Goal: Task Accomplishment & Management: Complete application form

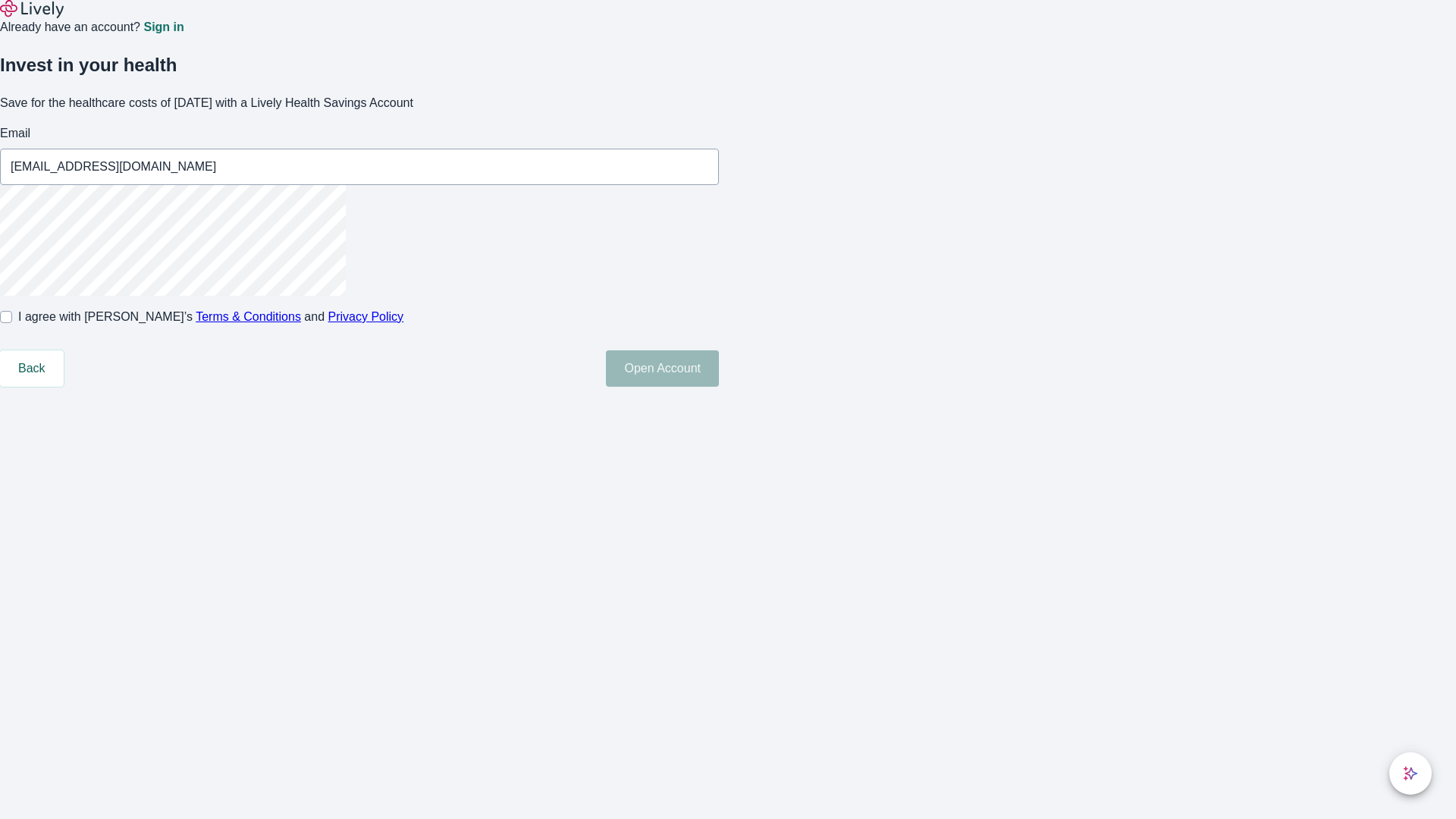
click at [12, 323] on input "I agree with Lively’s Terms & Conditions and Privacy Policy" at bounding box center [6, 317] width 12 height 12
checkbox input "true"
click at [719, 387] on button "Open Account" at bounding box center [662, 369] width 113 height 37
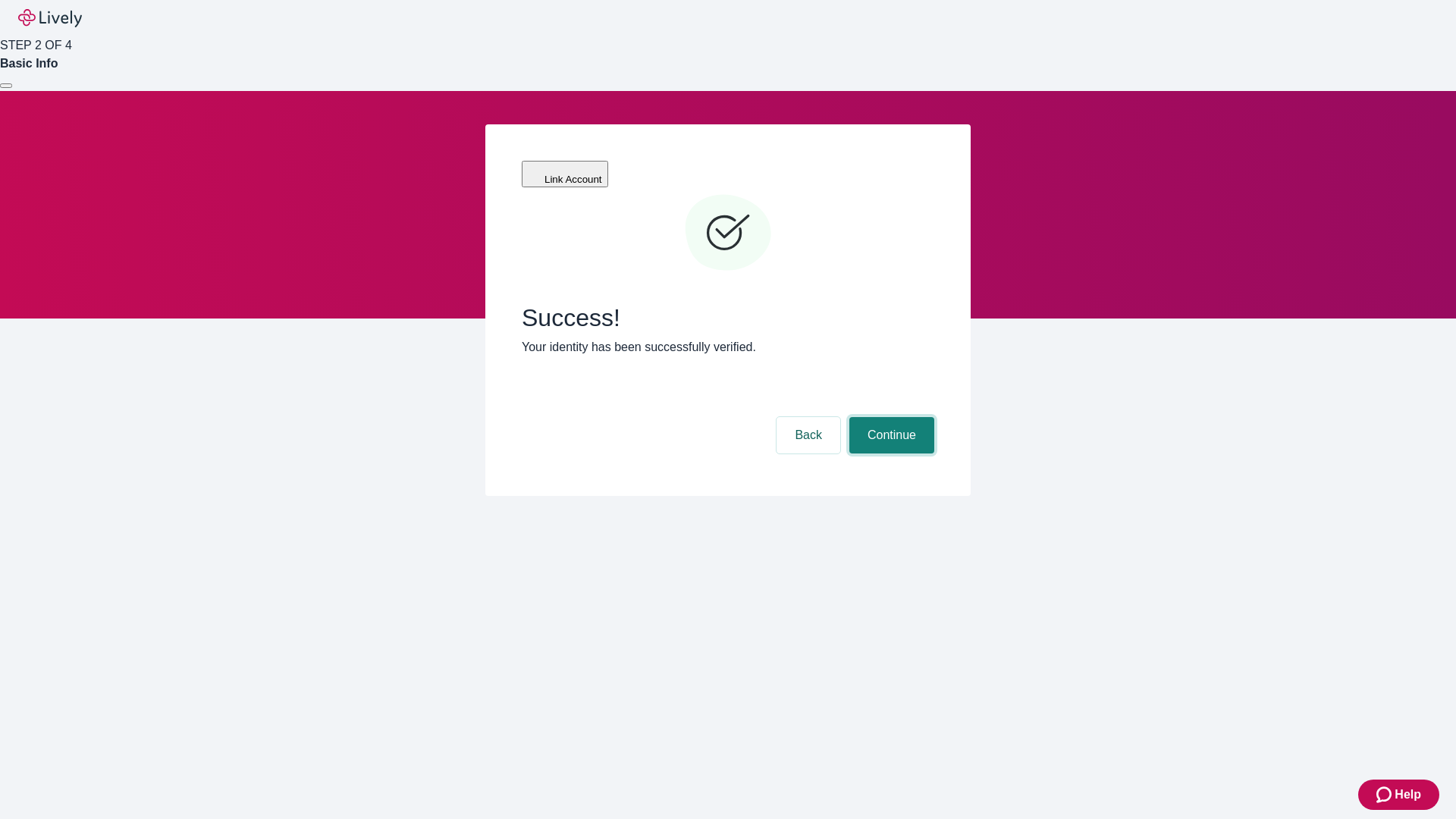
click at [890, 417] on button "Continue" at bounding box center [891, 435] width 85 height 37
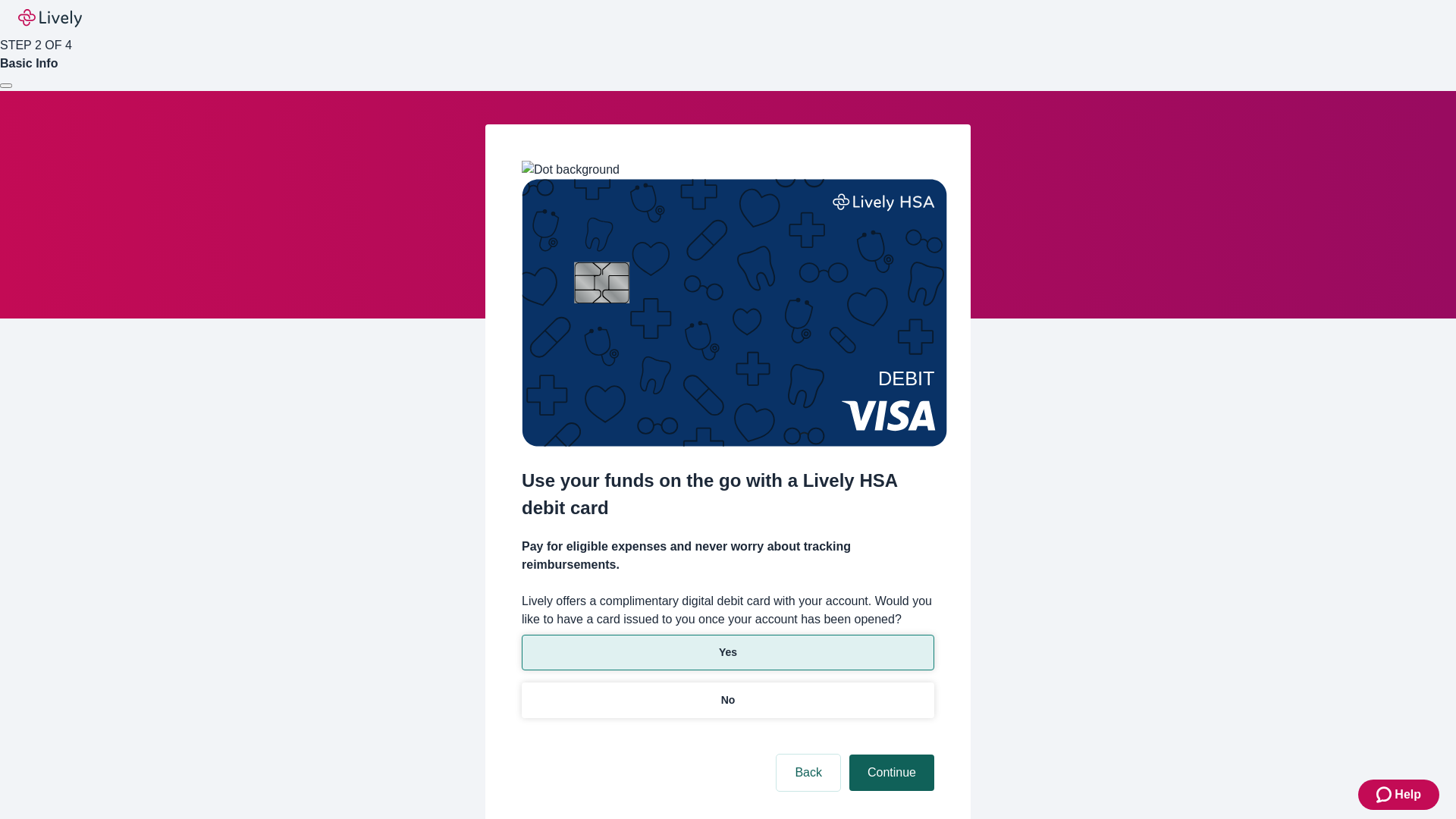
click at [727, 644] on p "Yes" at bounding box center [728, 652] width 18 height 16
click at [890, 755] on button "Continue" at bounding box center [891, 773] width 85 height 37
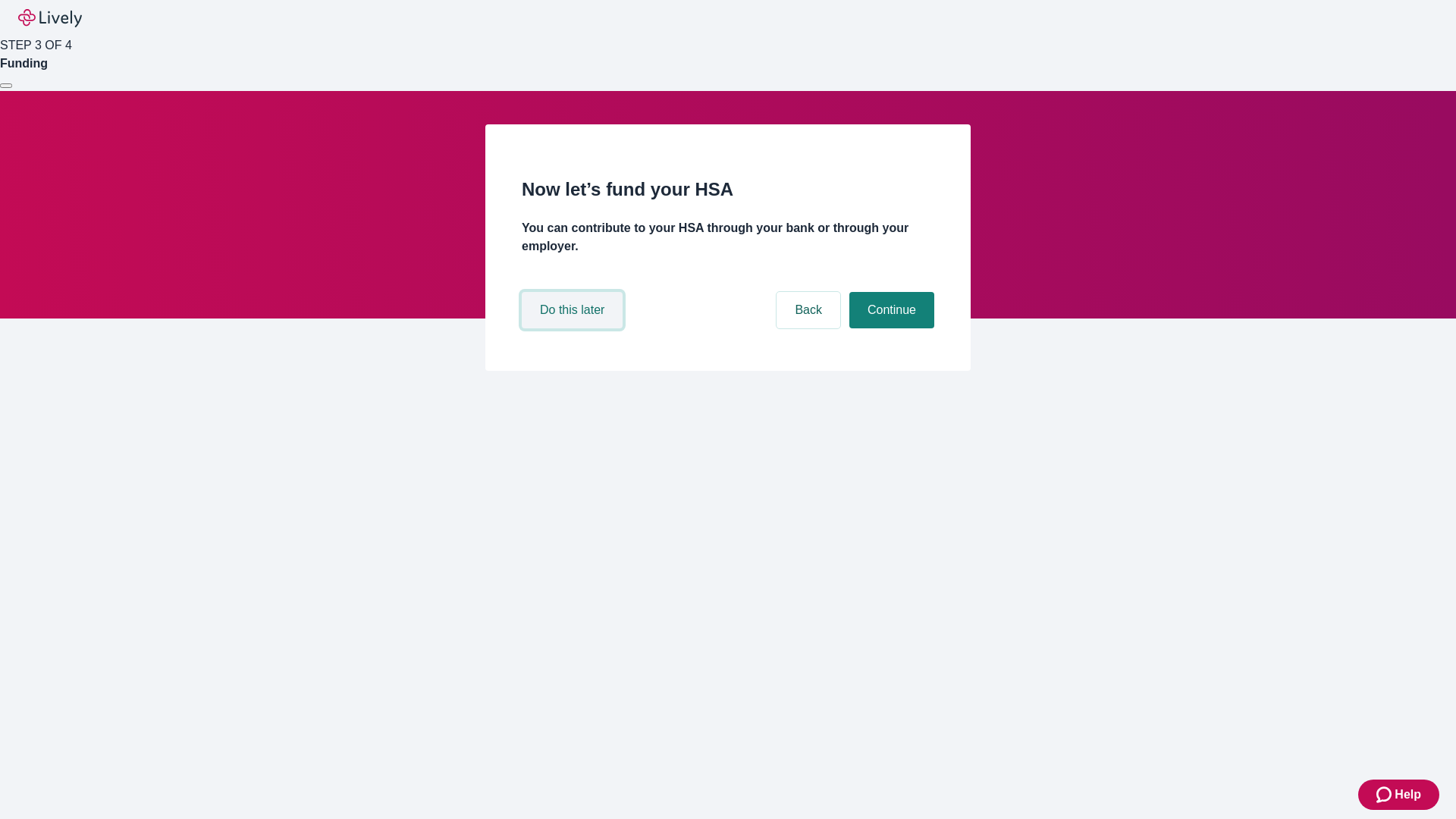
click at [574, 329] on button "Do this later" at bounding box center [572, 310] width 101 height 37
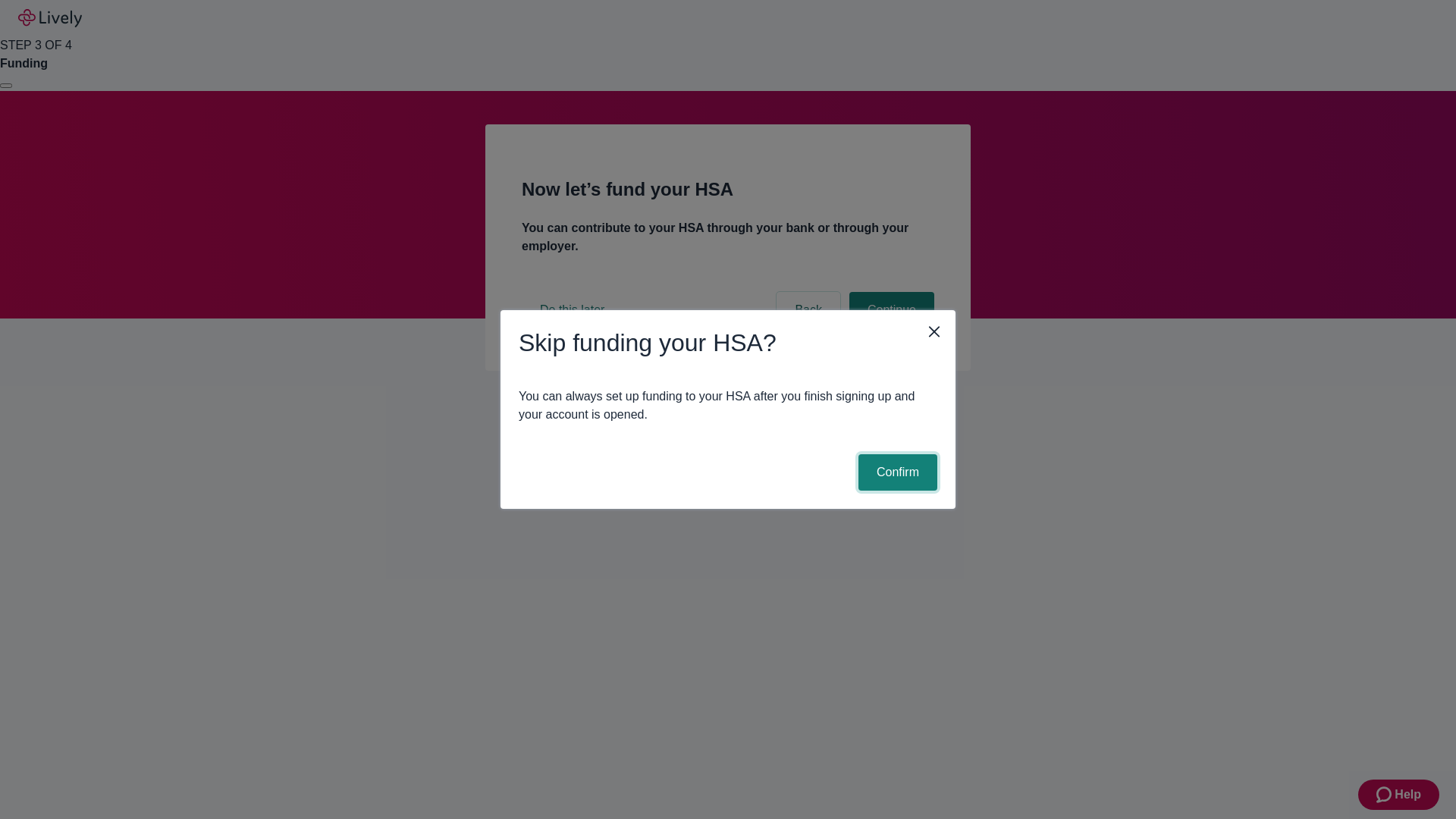
click at [896, 473] on button "Confirm" at bounding box center [897, 473] width 79 height 37
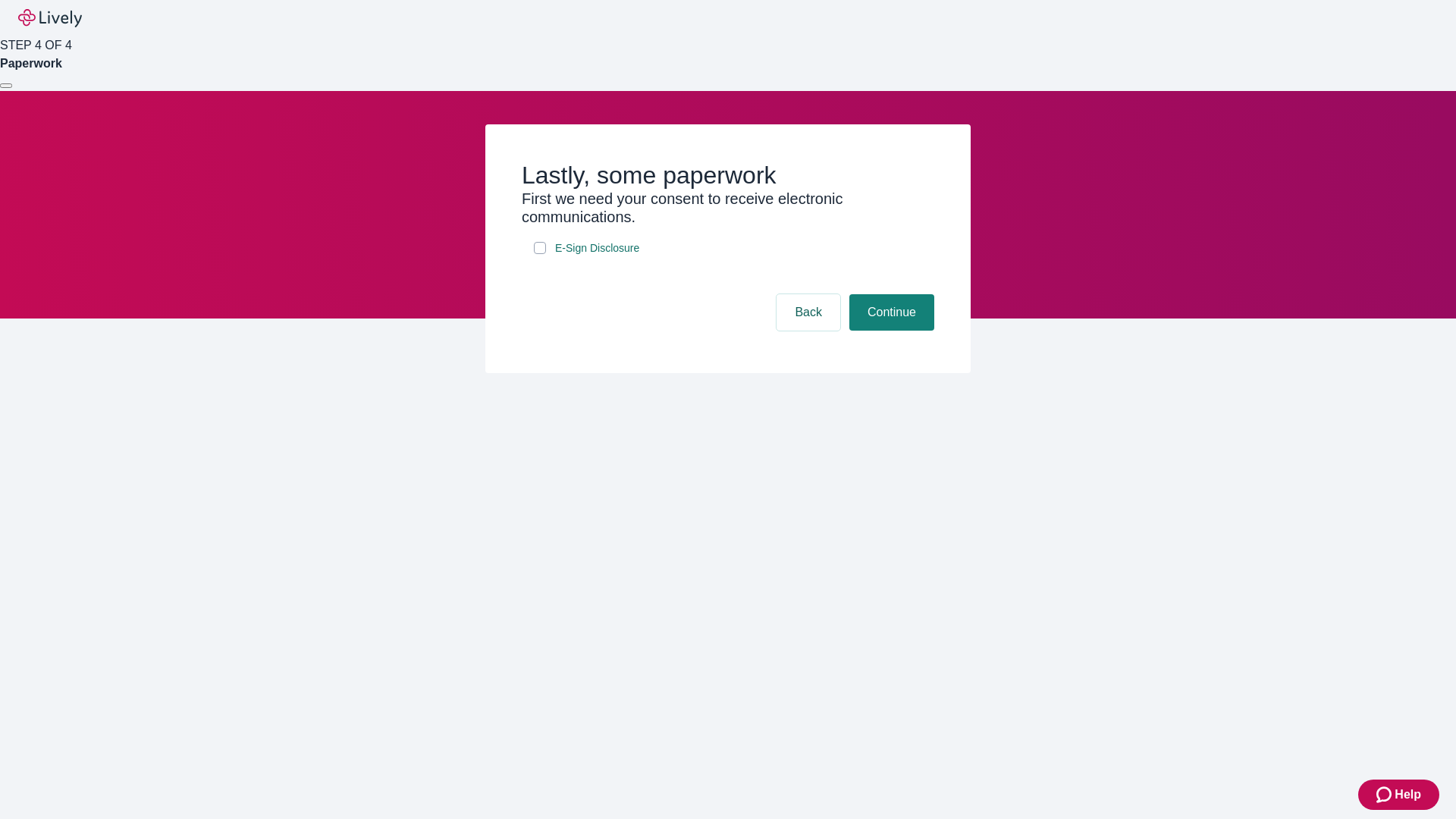
click at [540, 254] on input "E-Sign Disclosure" at bounding box center [540, 248] width 12 height 12
checkbox input "true"
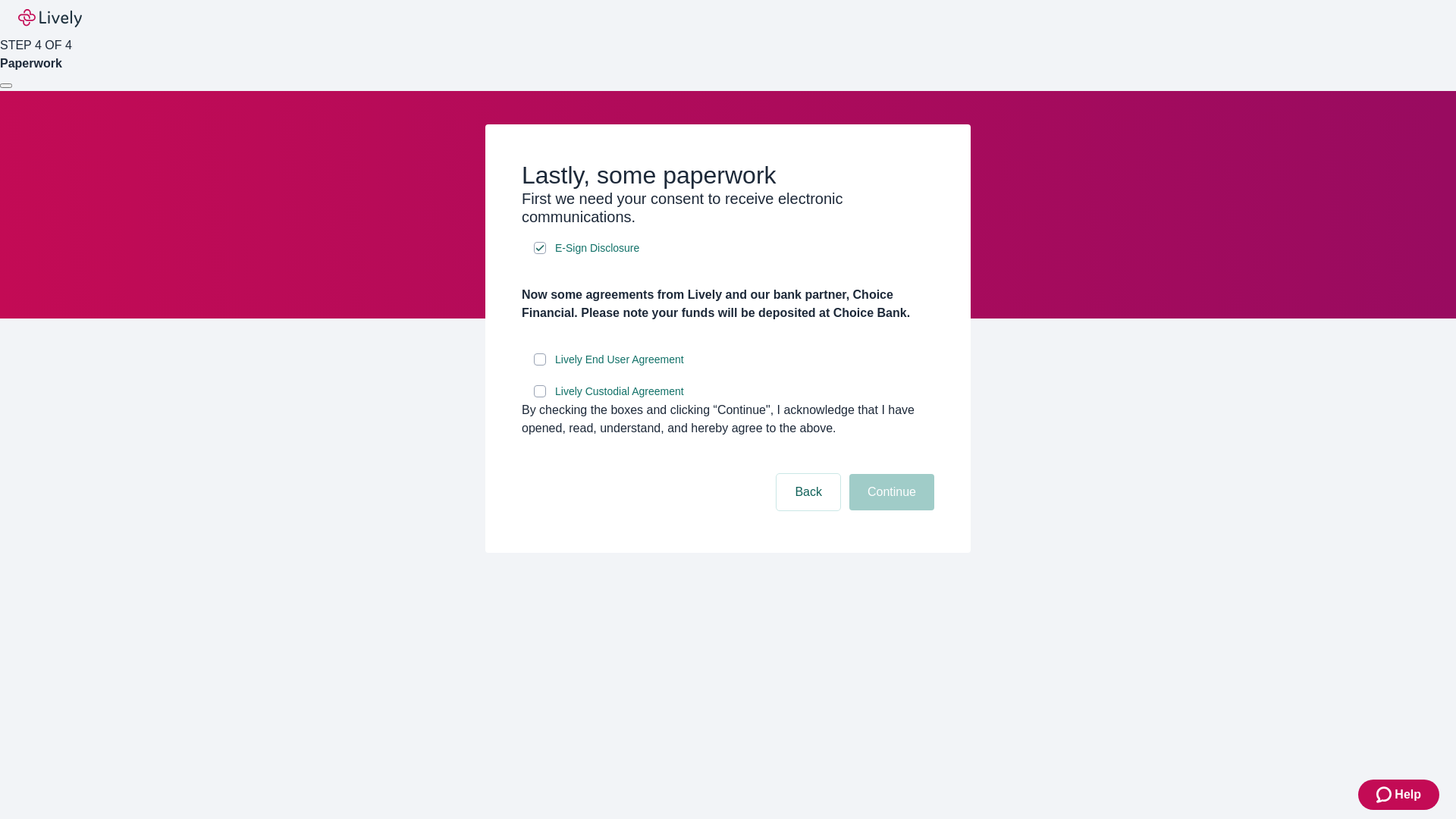
click at [540, 365] on input "Lively End User Agreement" at bounding box center [540, 359] width 12 height 12
checkbox input "true"
click at [540, 397] on input "Lively Custodial Agreement" at bounding box center [540, 391] width 12 height 12
checkbox input "true"
click at [890, 510] on button "Continue" at bounding box center [891, 493] width 85 height 37
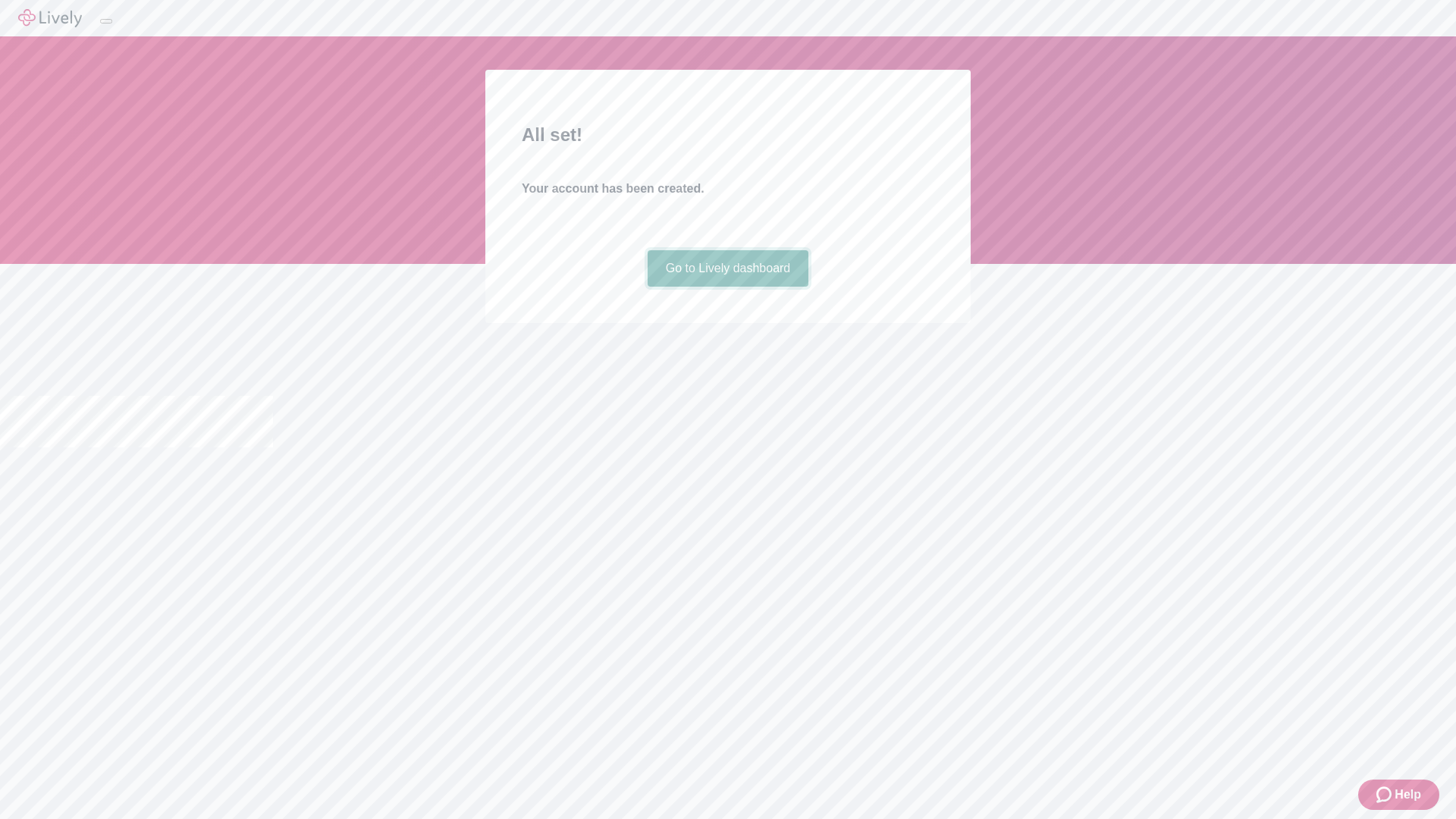
click at [727, 287] on link "Go to Lively dashboard" at bounding box center [728, 268] width 162 height 37
